Goal: Navigation & Orientation: Find specific page/section

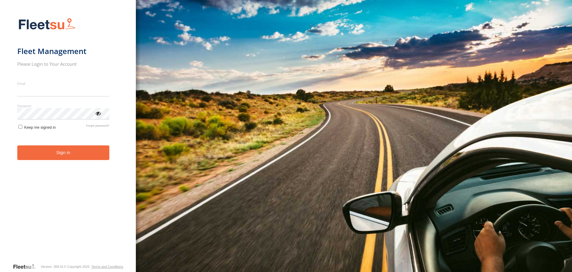
type input "**********"
click at [55, 166] on form "**********" at bounding box center [68, 138] width 102 height 248
click at [60, 157] on button "Sign in" at bounding box center [63, 152] width 92 height 15
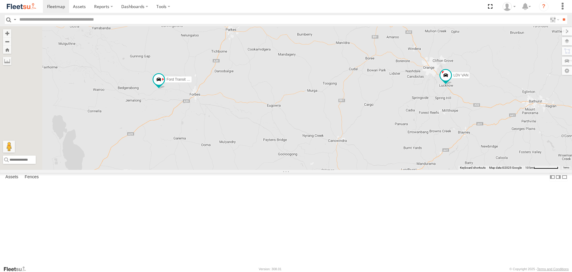
drag, startPoint x: 213, startPoint y: 160, endPoint x: 249, endPoint y: 126, distance: 49.6
click at [244, 131] on div "LDV VAN Ford Transit 2019" at bounding box center [286, 97] width 572 height 143
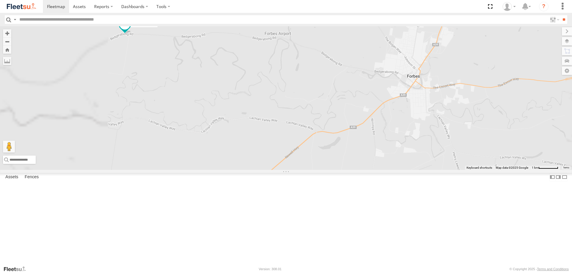
drag, startPoint x: 204, startPoint y: 110, endPoint x: 275, endPoint y: 136, distance: 75.4
click at [275, 136] on div "LDV VAN Ford Transit 2019" at bounding box center [286, 97] width 572 height 143
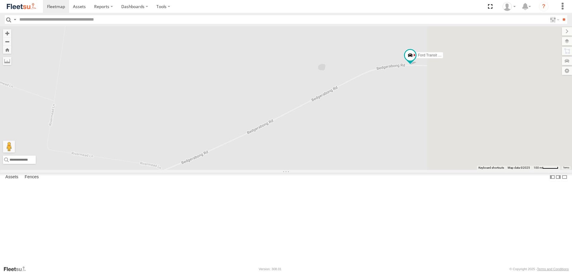
drag, startPoint x: 521, startPoint y: 123, endPoint x: 363, endPoint y: 149, distance: 160.0
click at [365, 149] on div "LDV VAN Ford Transit 2019" at bounding box center [286, 97] width 572 height 143
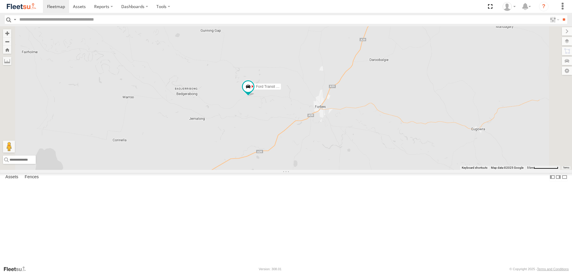
drag, startPoint x: 342, startPoint y: 109, endPoint x: 322, endPoint y: 147, distance: 42.8
click at [322, 147] on div "LDV VAN Ford Transit 2019" at bounding box center [286, 97] width 572 height 143
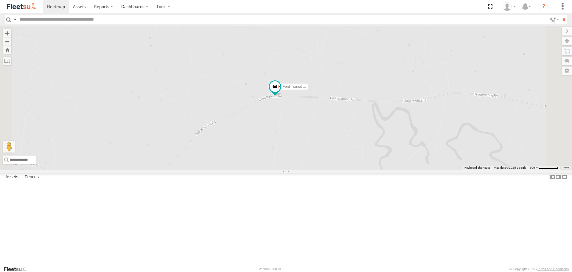
drag, startPoint x: 290, startPoint y: 158, endPoint x: 290, endPoint y: 81, distance: 76.9
click at [290, 87] on div "LDV VAN Ford Transit 2019" at bounding box center [286, 97] width 572 height 143
